Goal: Transaction & Acquisition: Purchase product/service

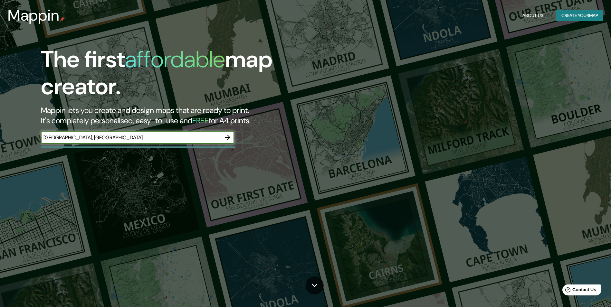
type input "[GEOGRAPHIC_DATA], [GEOGRAPHIC_DATA]"
click at [228, 138] on icon "button" at bounding box center [228, 138] width 8 height 8
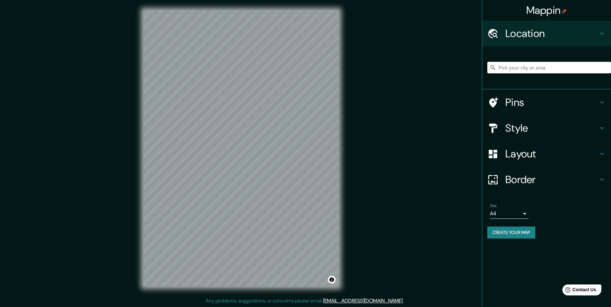
click at [543, 70] on input "Pick your city or area" at bounding box center [550, 68] width 124 height 12
type input "[GEOGRAPHIC_DATA]"
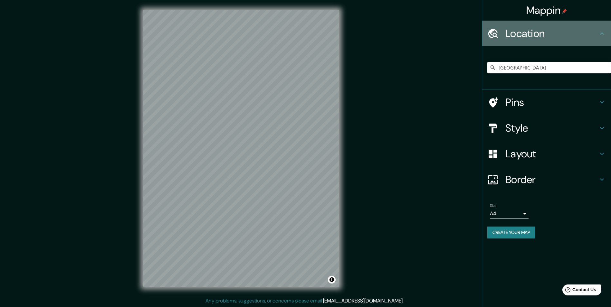
click at [552, 36] on h4 "Location" at bounding box center [552, 33] width 93 height 13
click at [602, 30] on icon at bounding box center [602, 34] width 8 height 8
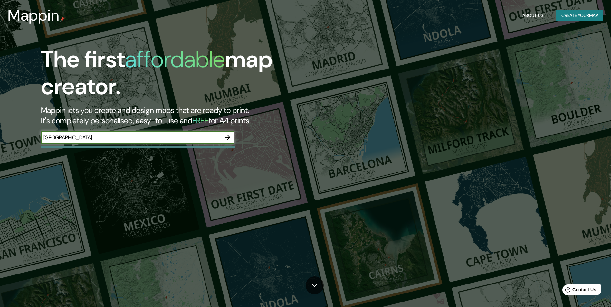
type input "[GEOGRAPHIC_DATA]"
click at [229, 137] on icon "button" at bounding box center [227, 137] width 5 height 5
